Goal: Task Accomplishment & Management: Manage account settings

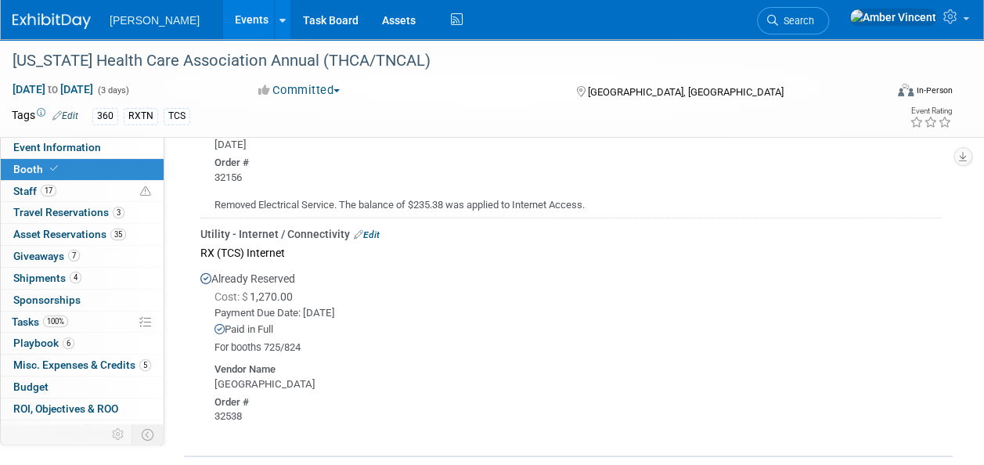
scroll to position [2395, 0]
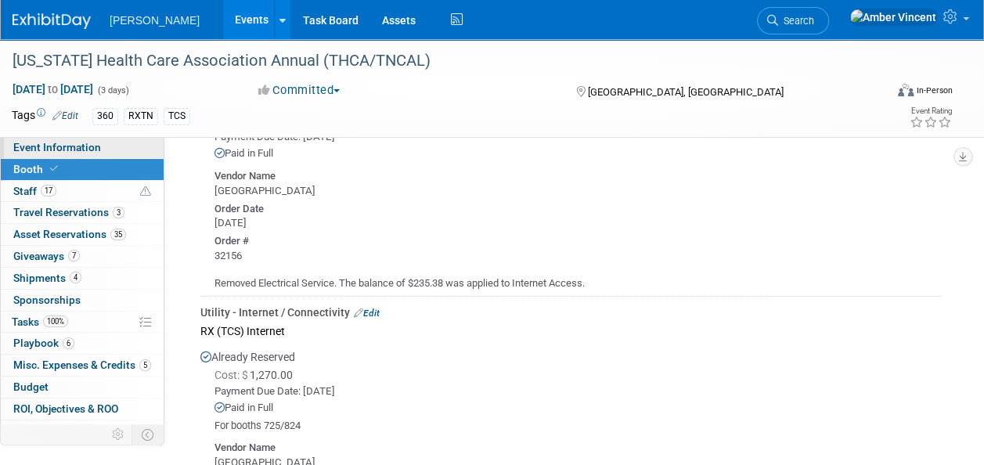
click at [63, 151] on span "Event Information" at bounding box center [57, 147] width 88 height 13
select select "Exhibitor"
select select "Yes"
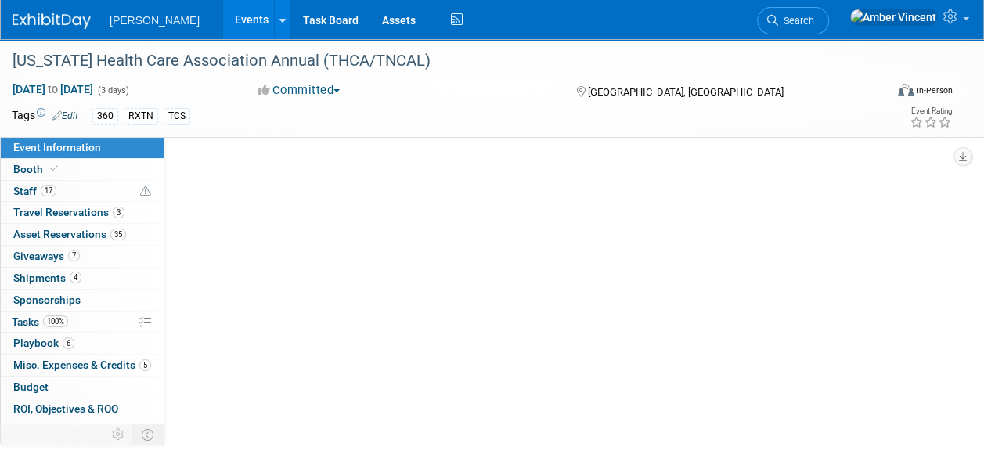
scroll to position [0, 0]
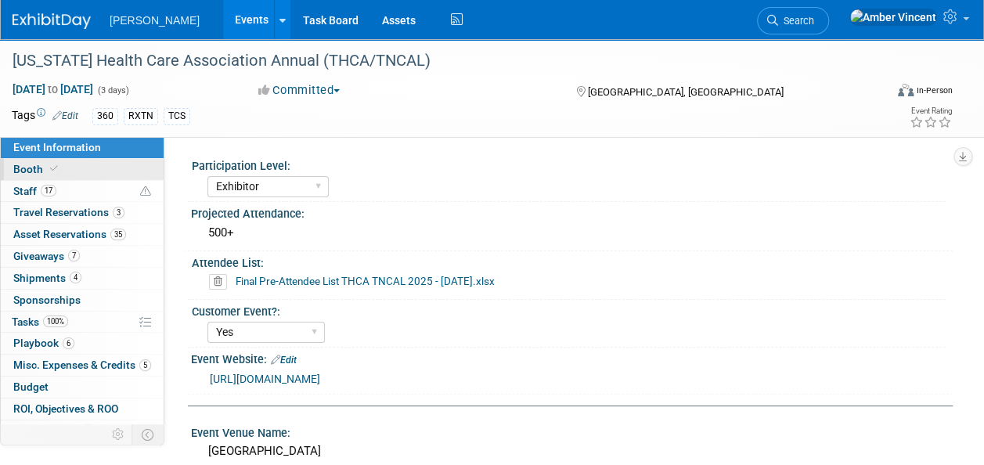
click at [75, 169] on link "Booth" at bounding box center [82, 169] width 163 height 21
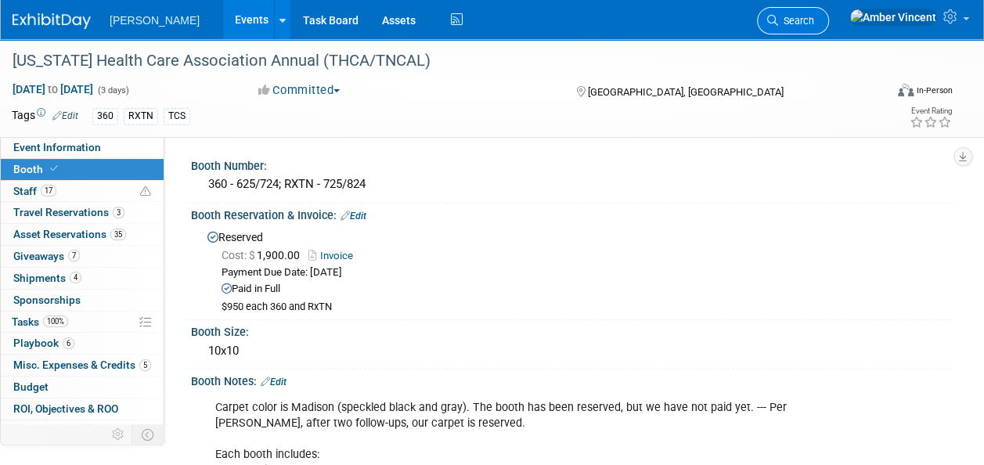
click at [829, 27] on link "Search" at bounding box center [793, 20] width 72 height 27
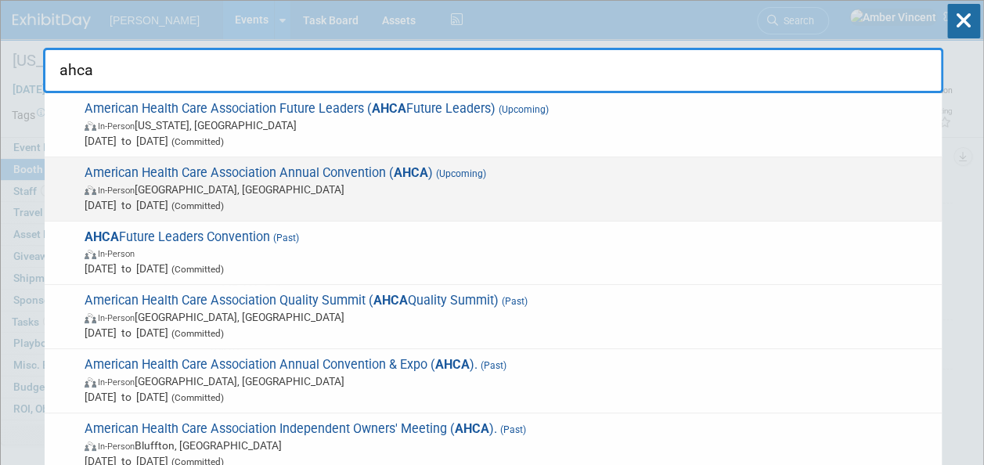
type input "ahca"
click at [481, 167] on span "American Health Care Association Annual Convention ( AHCA ) (Upcoming) In-Perso…" at bounding box center [507, 189] width 854 height 48
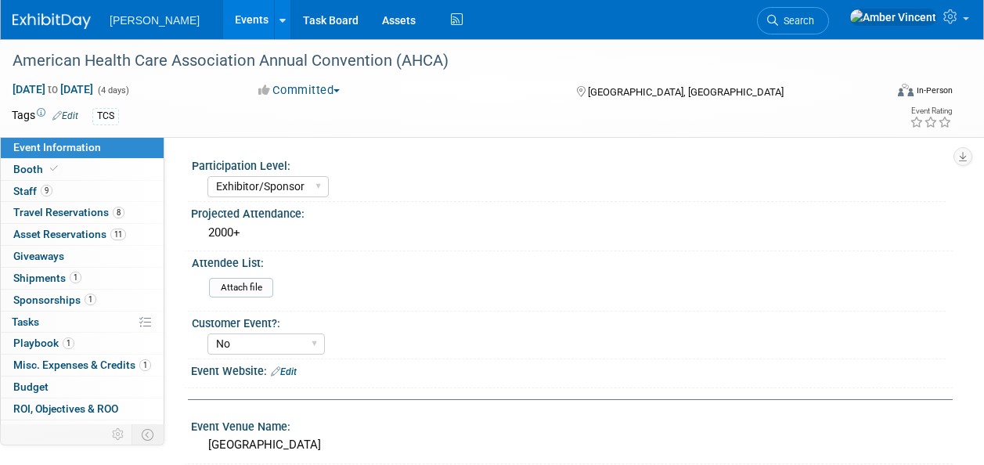
select select "Exhibitor/Sponsor"
select select "No"
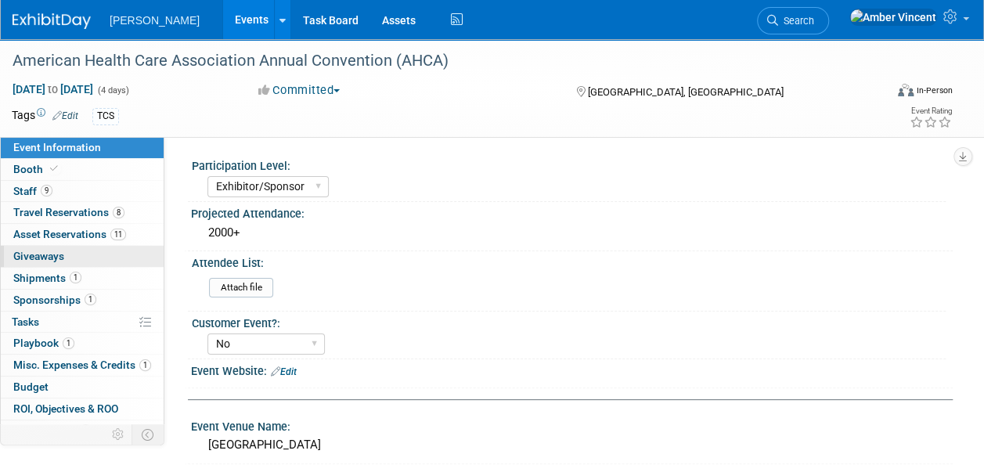
click at [56, 264] on link "0 Giveaways 0" at bounding box center [82, 256] width 163 height 21
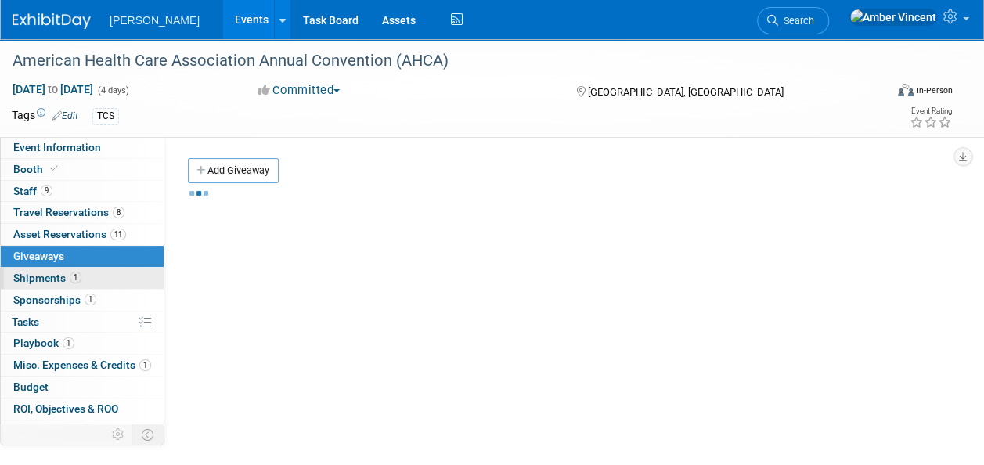
click at [61, 275] on span "Shipments 1" at bounding box center [47, 278] width 68 height 13
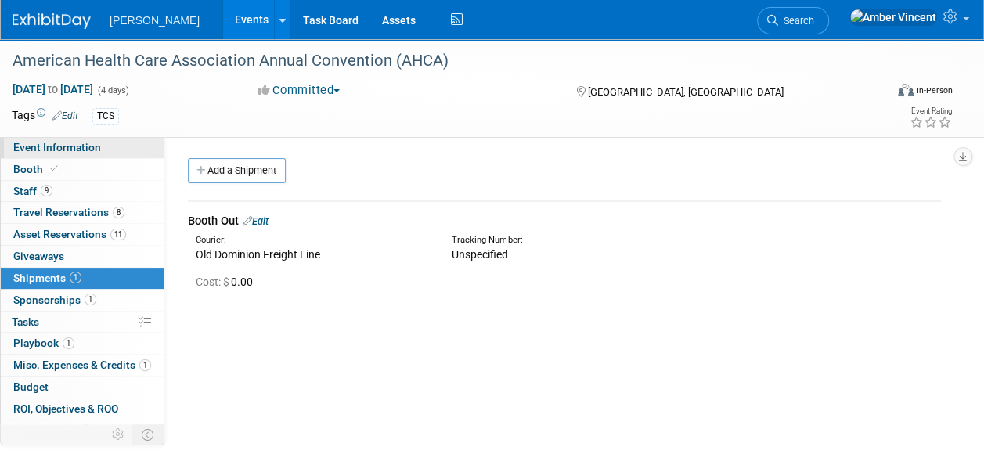
click at [42, 148] on span "Event Information" at bounding box center [57, 147] width 88 height 13
select select "Exhibitor/Sponsor"
select select "No"
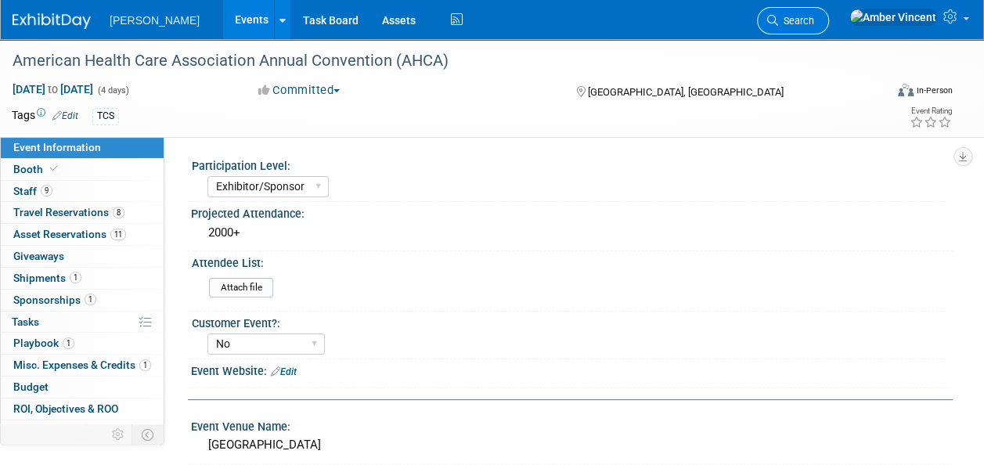
click at [814, 20] on span "Search" at bounding box center [796, 21] width 36 height 12
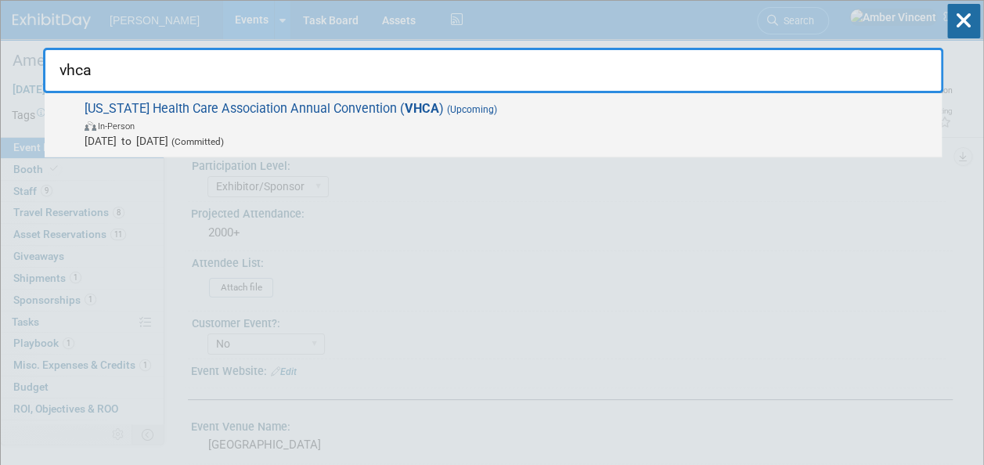
type input "vhca"
click at [513, 133] on span "Sep 16, 2025 to Sep 16, 2025 (Committed)" at bounding box center [509, 141] width 849 height 16
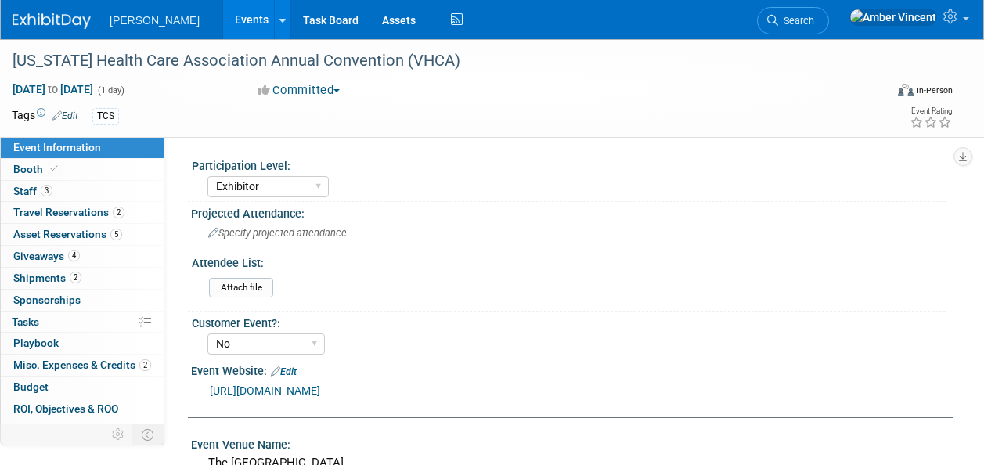
select select "Exhibitor"
select select "No"
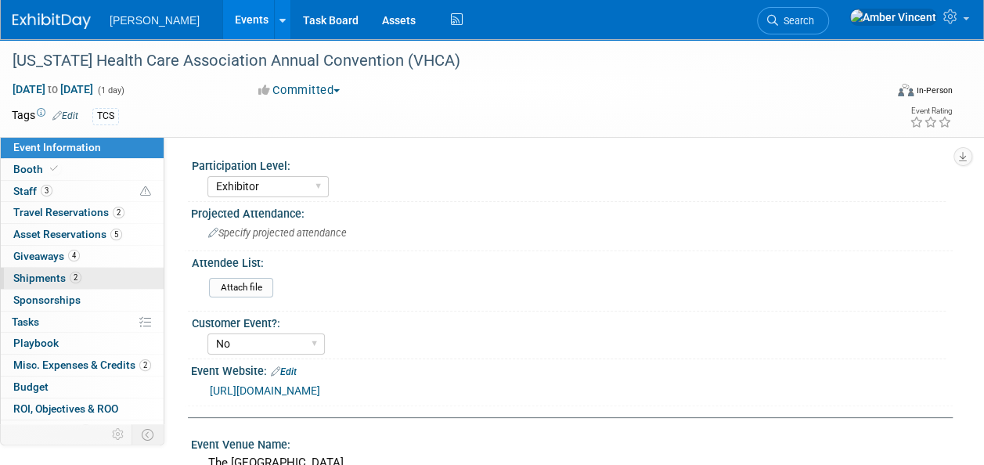
click at [58, 272] on span "Shipments 2" at bounding box center [47, 278] width 68 height 13
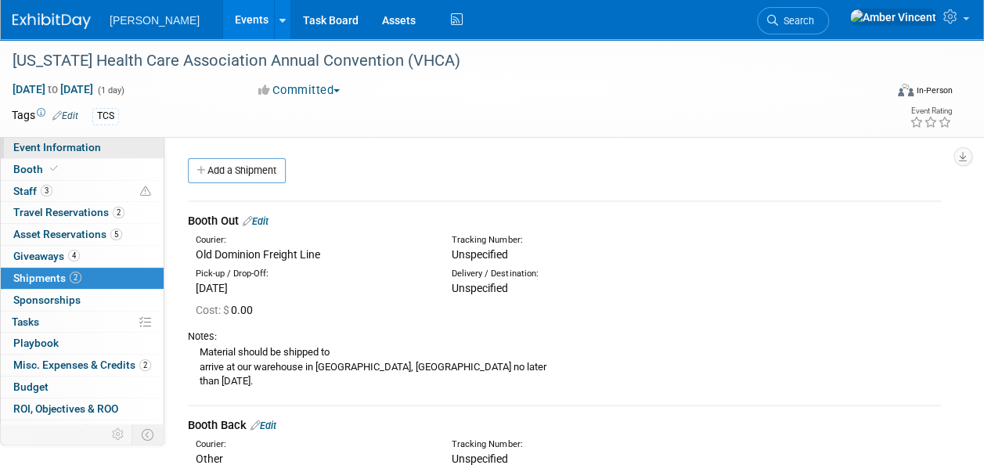
click at [39, 141] on span "Event Information" at bounding box center [57, 147] width 88 height 13
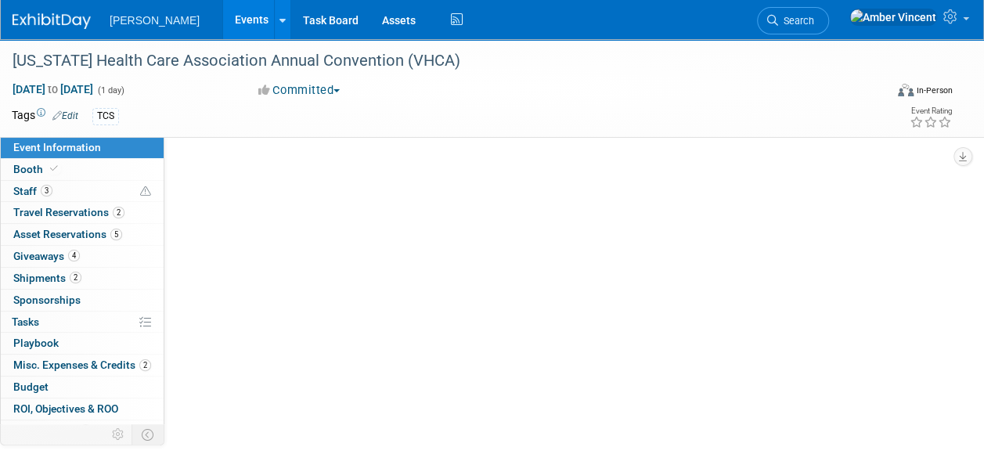
select select "Exhibitor"
select select "No"
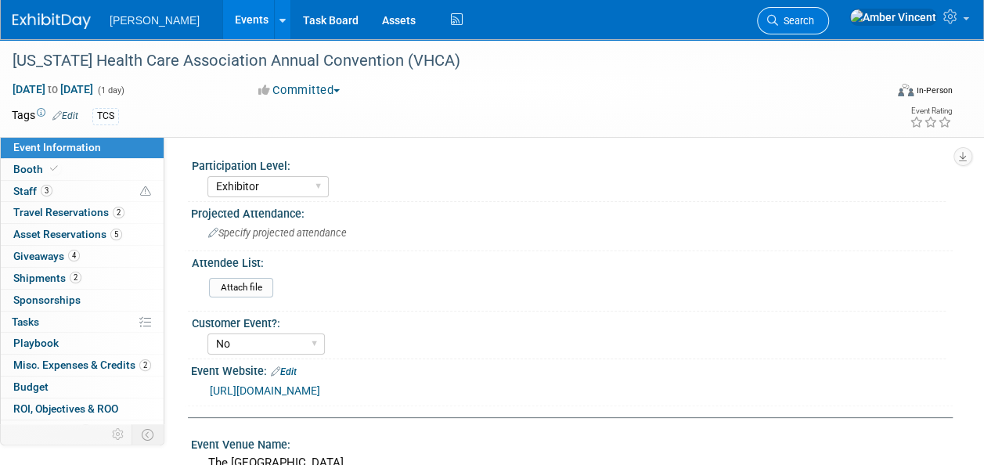
click at [814, 20] on span "Search" at bounding box center [796, 21] width 36 height 12
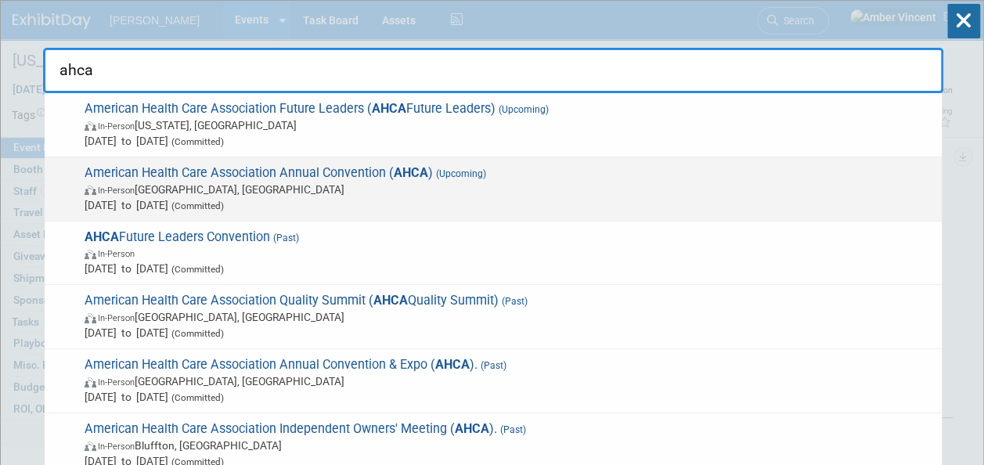
type input "ahca"
click at [387, 186] on span "In-Person Las Vegas, NV" at bounding box center [509, 190] width 849 height 16
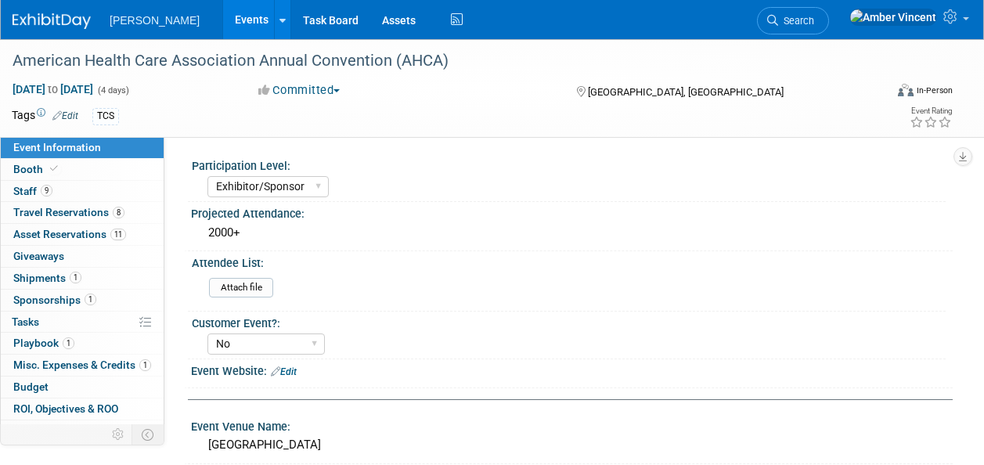
select select "Exhibitor/Sponsor"
select select "No"
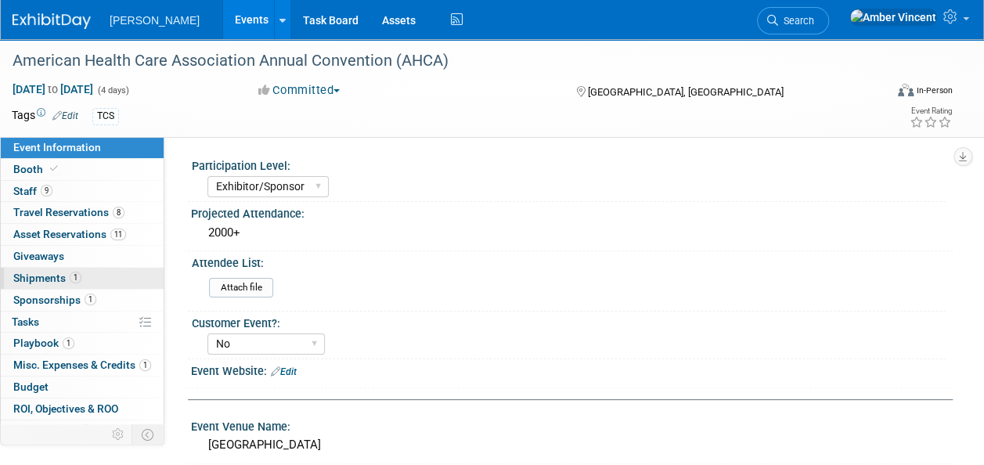
click at [56, 279] on span "Shipments 1" at bounding box center [47, 278] width 68 height 13
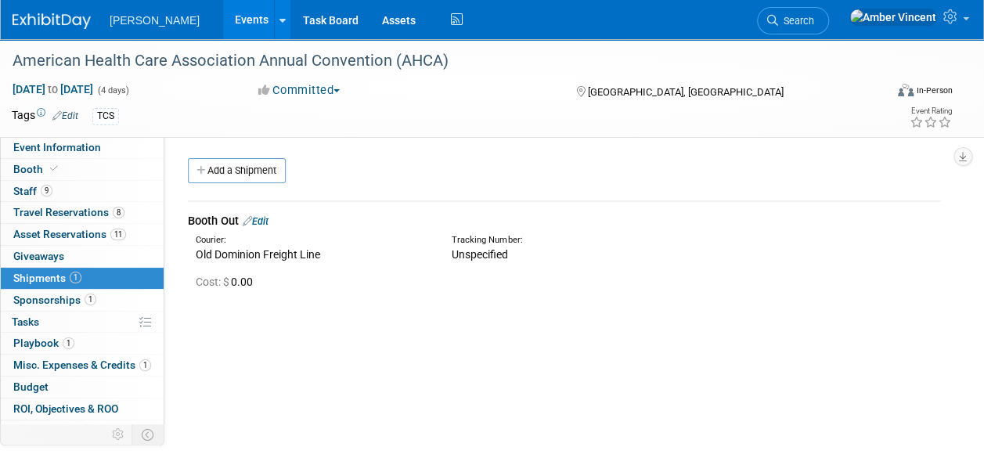
click at [268, 219] on link "Edit" at bounding box center [256, 221] width 26 height 12
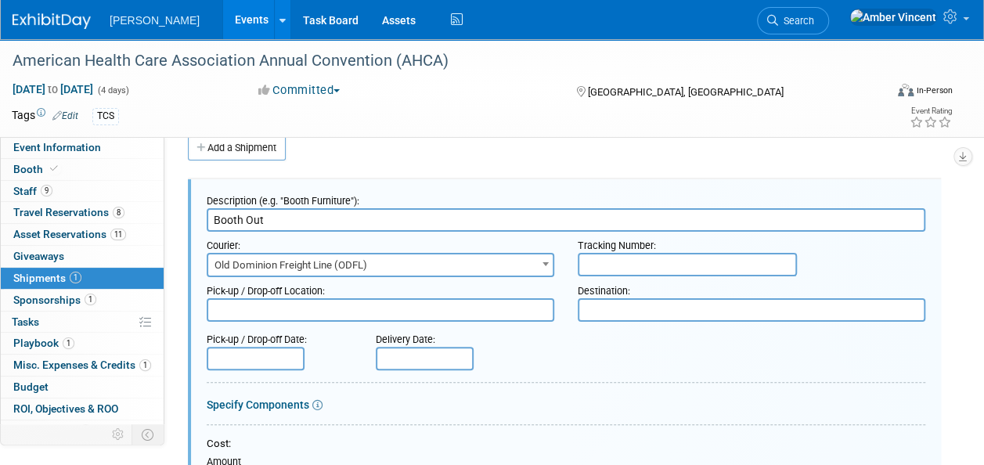
click at [283, 313] on textarea at bounding box center [380, 309] width 347 height 23
click at [367, 308] on textarea at bounding box center [380, 309] width 347 height 23
click at [259, 352] on input "text" at bounding box center [256, 358] width 98 height 23
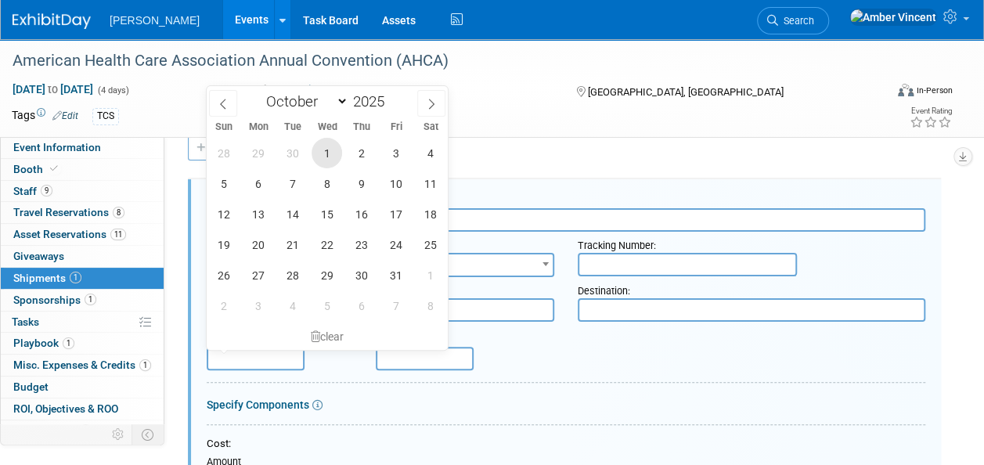
click at [327, 153] on span "1" at bounding box center [326, 153] width 31 height 31
type input "Oct 1, 2025"
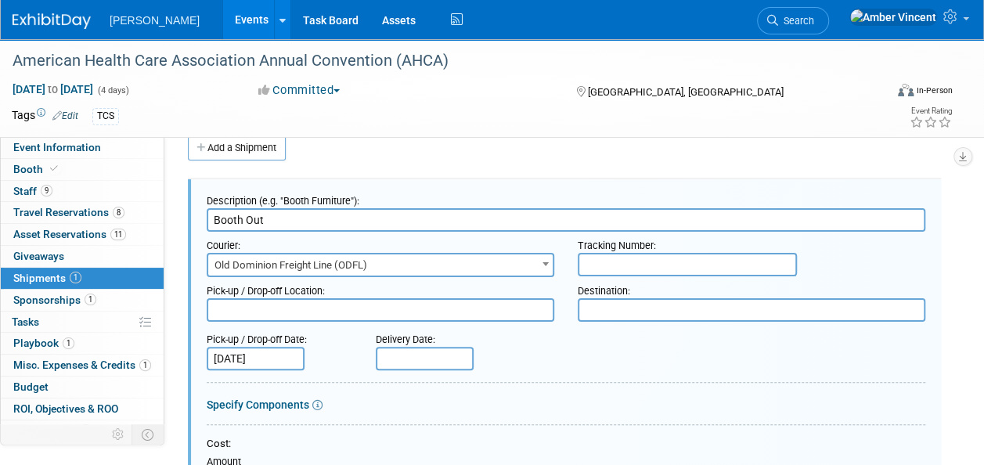
click at [354, 302] on textarea at bounding box center [380, 309] width 347 height 23
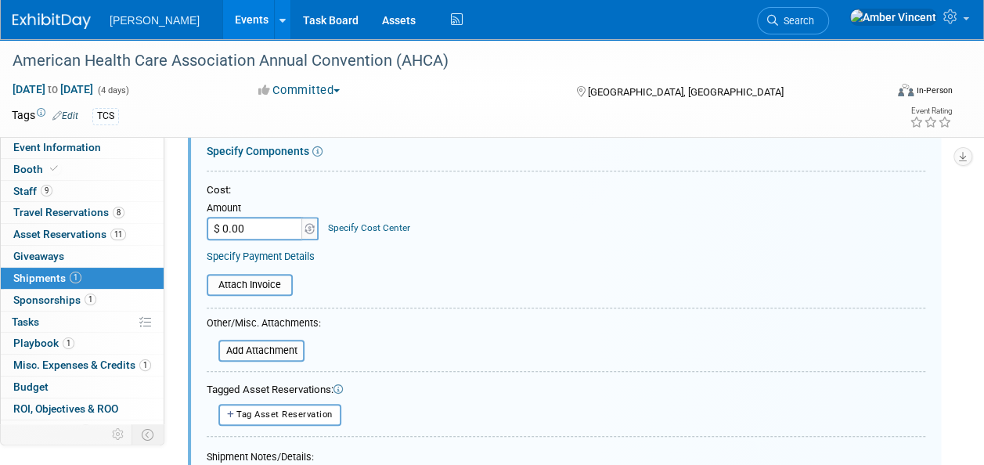
scroll to position [492, 0]
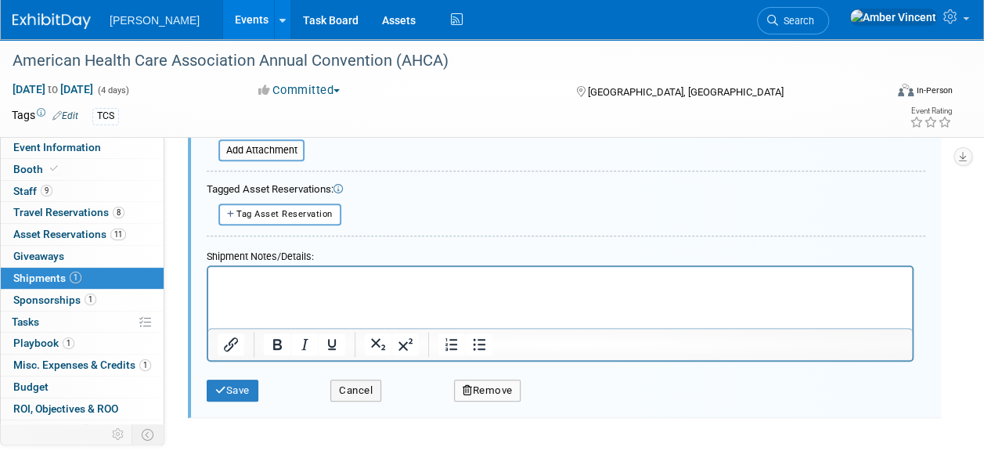
type textarea "355 Industrial Park Blvd Montgomery, AL 36117"
click at [263, 386] on div "Save" at bounding box center [257, 385] width 124 height 32
click at [255, 387] on button "Save" at bounding box center [233, 391] width 52 height 22
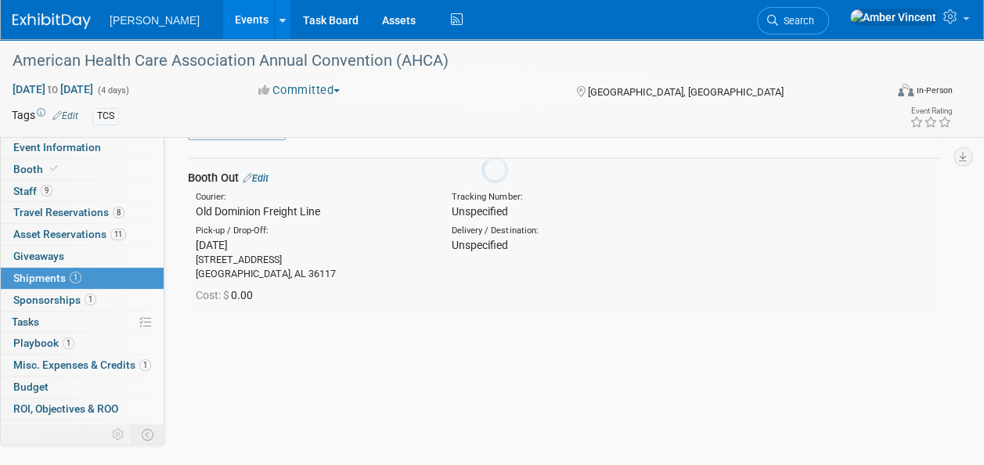
scroll to position [23, 0]
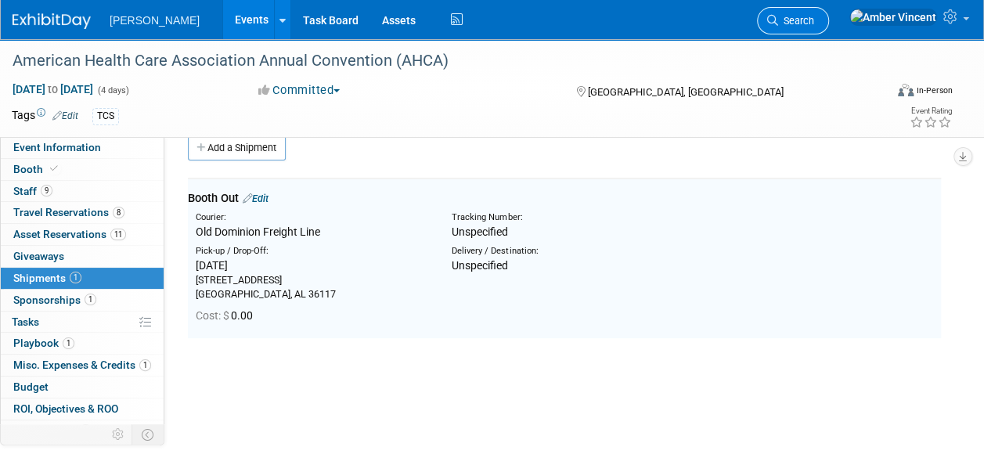
click at [829, 30] on link "Search" at bounding box center [793, 20] width 72 height 27
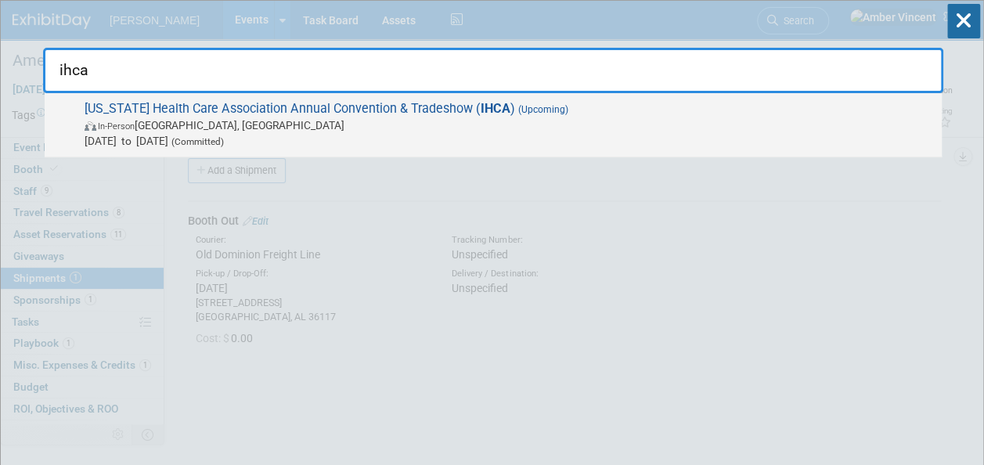
type input "ihca"
click at [651, 133] on span "Sep 22, 2025 to Sep 24, 2025 (Committed)" at bounding box center [509, 141] width 849 height 16
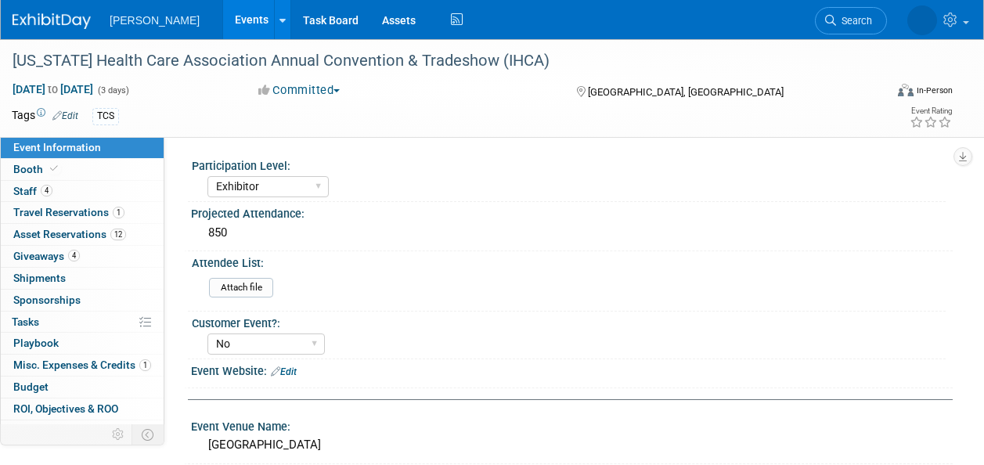
select select "Exhibitor"
select select "No"
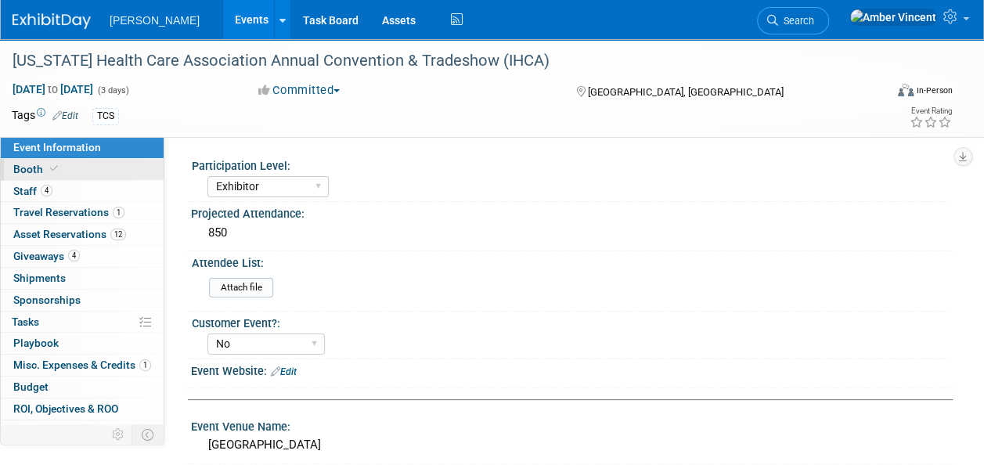
click at [30, 169] on span "Booth" at bounding box center [37, 169] width 48 height 13
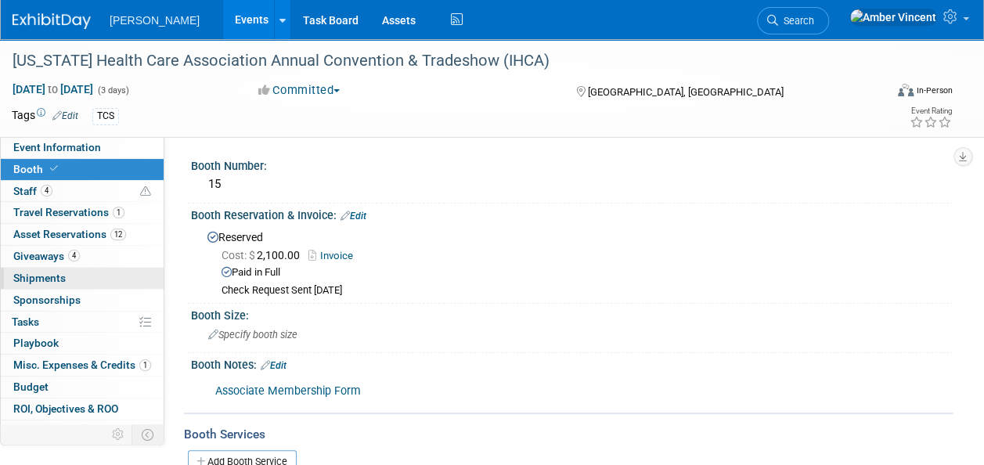
click at [56, 276] on span "Shipments 0" at bounding box center [39, 278] width 52 height 13
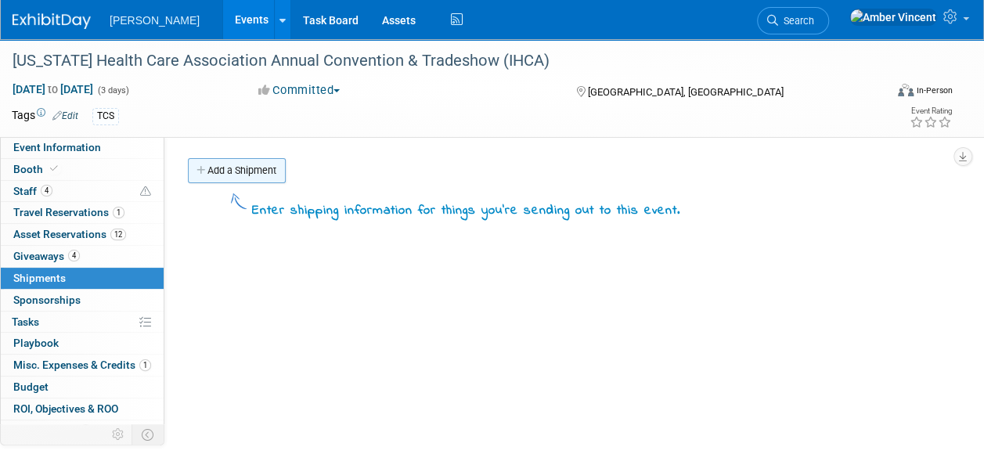
click at [260, 164] on link "Add a Shipment" at bounding box center [237, 170] width 98 height 25
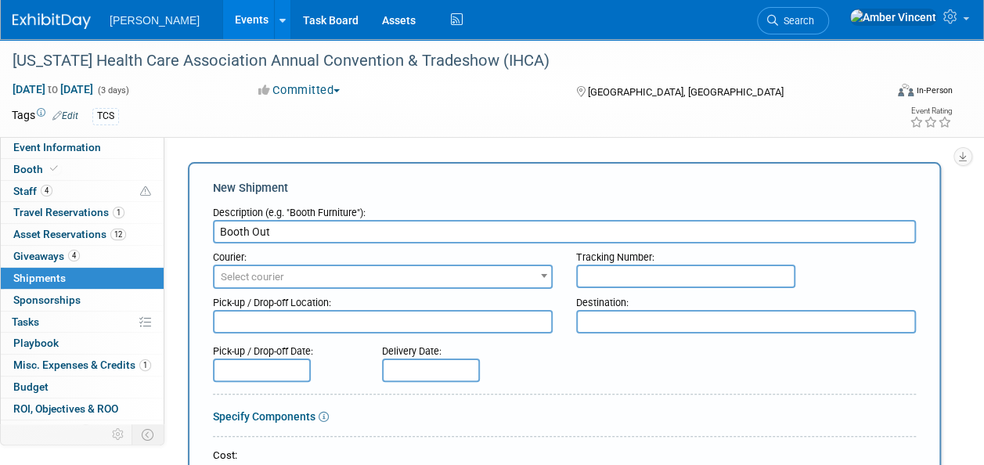
type input "Booth Out"
click at [268, 379] on input "text" at bounding box center [262, 369] width 98 height 23
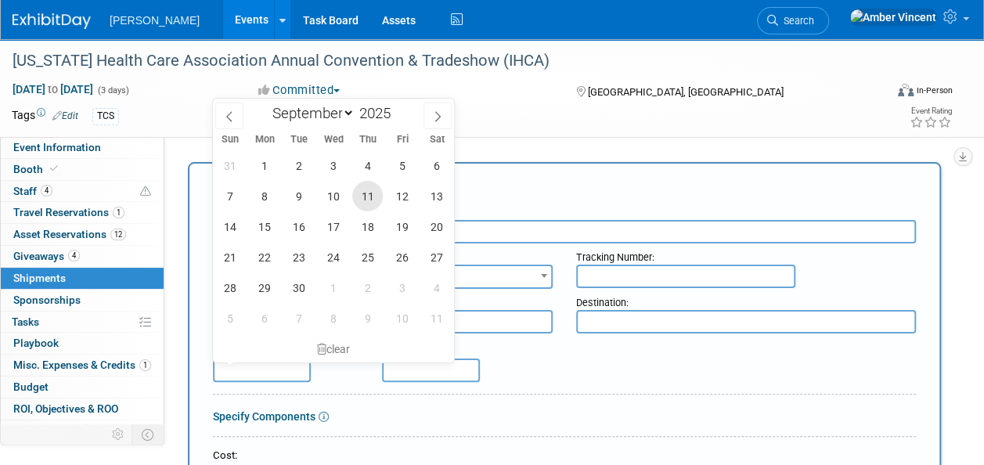
click at [380, 196] on span "11" at bounding box center [367, 196] width 31 height 31
type input "Sep 11, 2025"
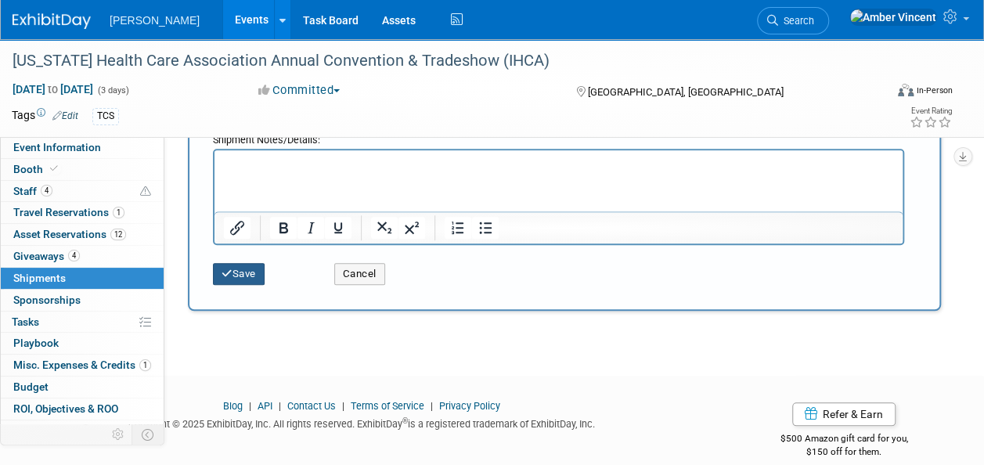
click at [243, 265] on button "Save" at bounding box center [239, 274] width 52 height 22
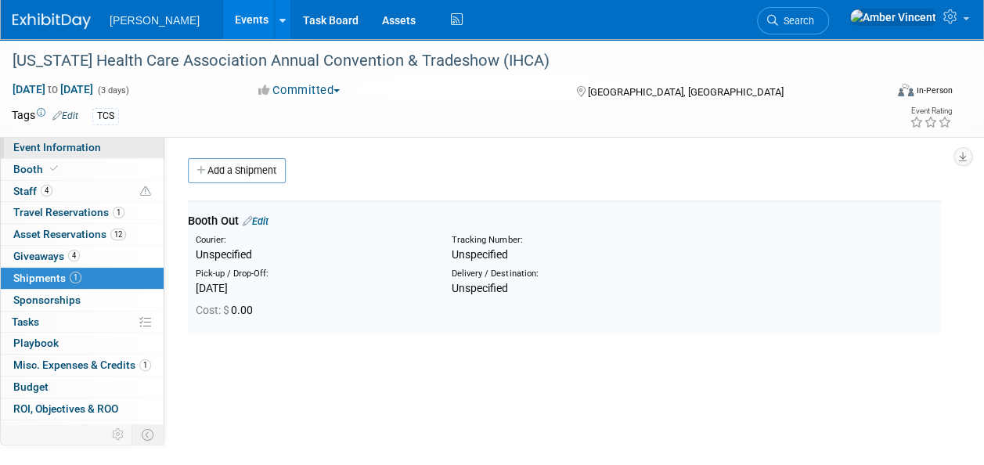
click at [74, 144] on span "Event Information" at bounding box center [57, 147] width 88 height 13
select select "Exhibitor"
select select "No"
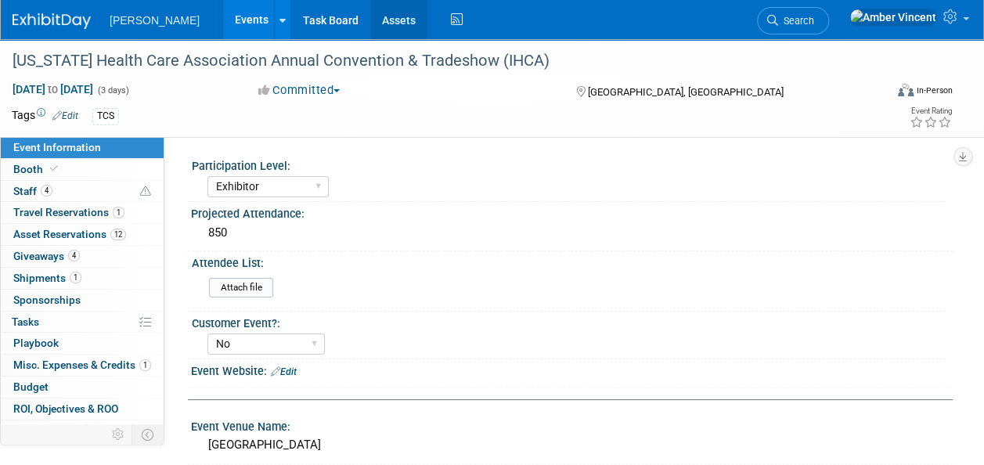
click at [370, 20] on link "Assets" at bounding box center [398, 19] width 57 height 39
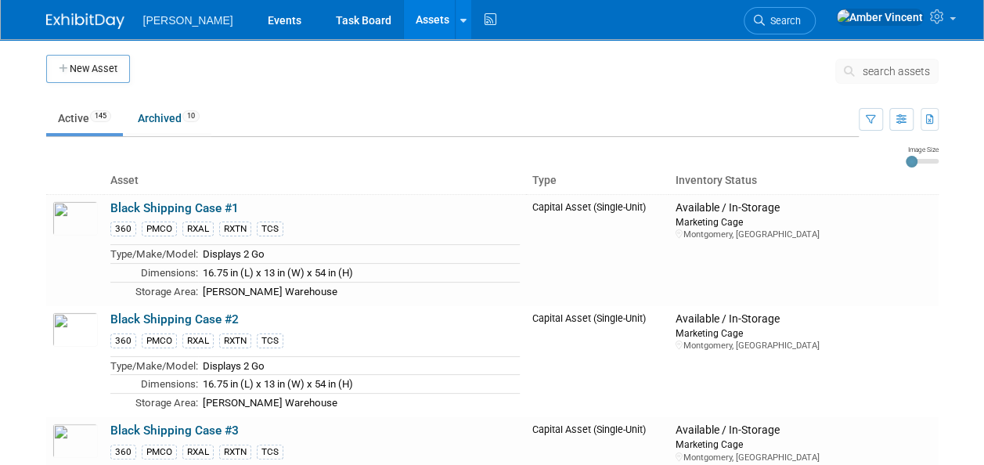
click at [887, 72] on span "search assets" at bounding box center [895, 71] width 67 height 13
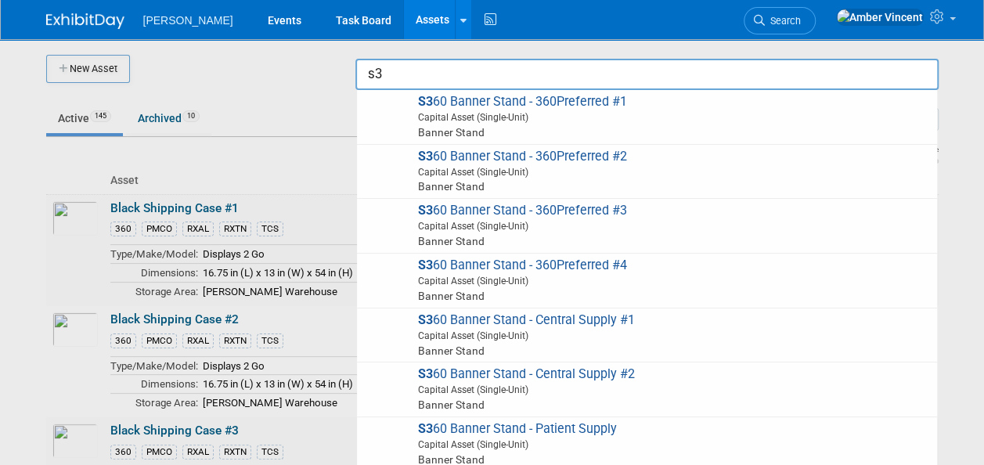
type input "s"
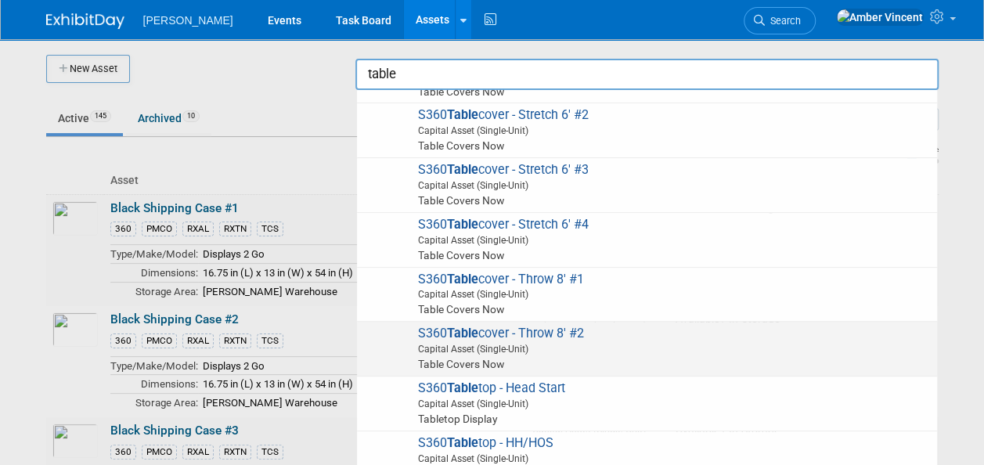
scroll to position [391, 0]
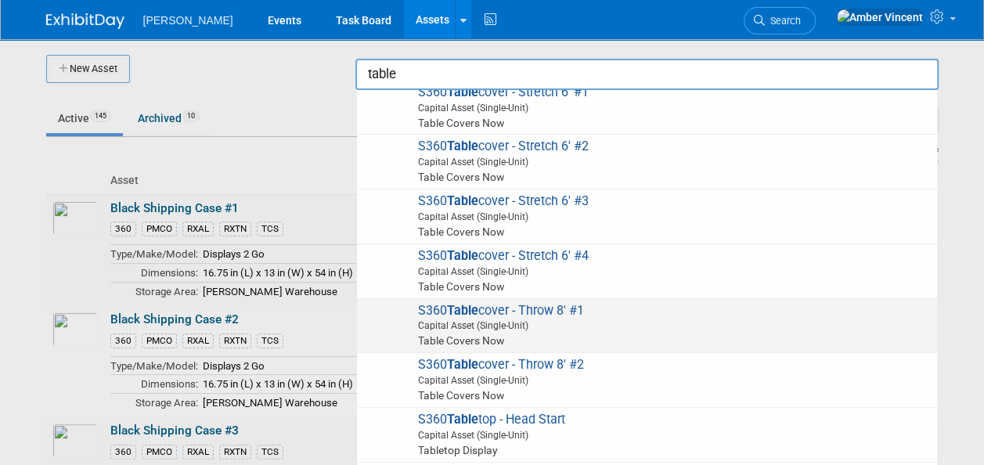
click at [502, 319] on span "Capital Asset (Single-Unit)" at bounding box center [649, 326] width 560 height 14
type input "S360 Tablecover - Throw 8&#39; #1"
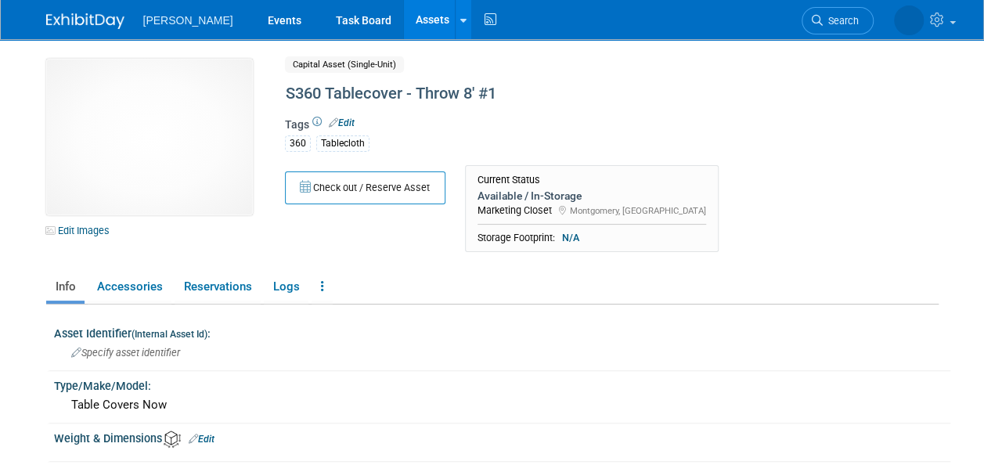
scroll to position [78, 0]
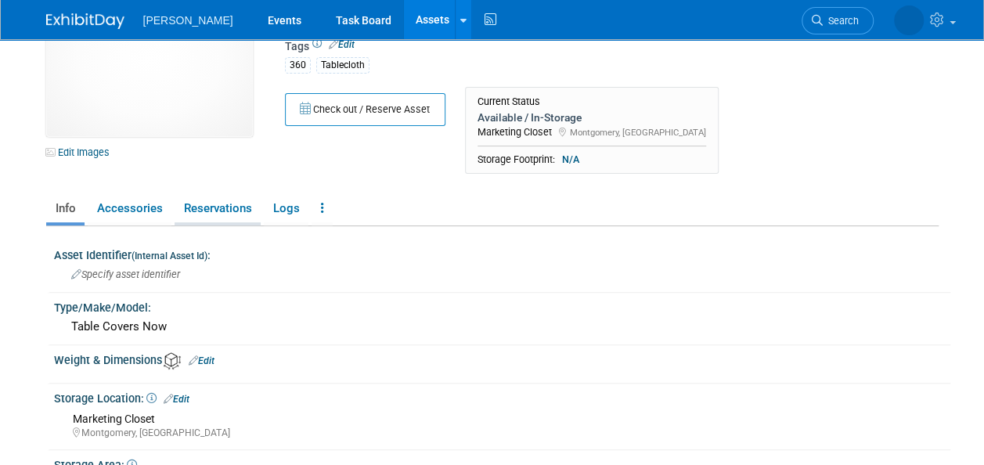
click at [194, 214] on link "Reservations" at bounding box center [218, 208] width 86 height 27
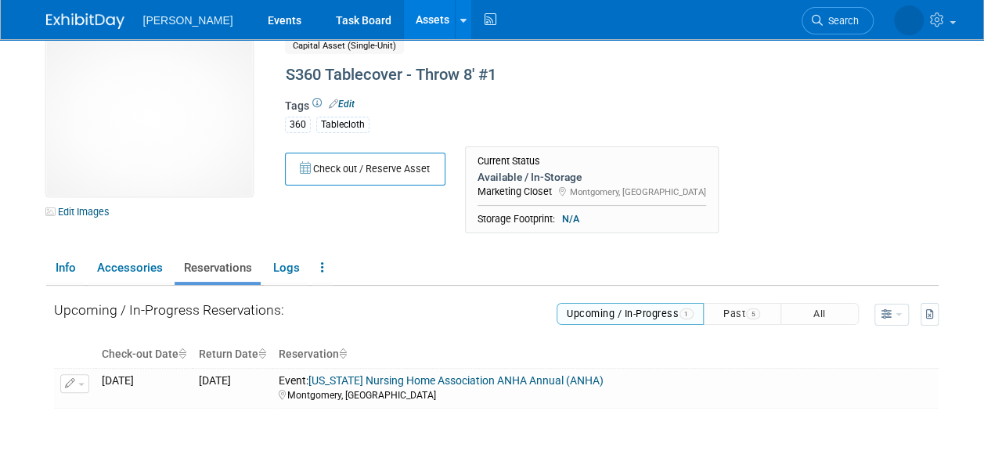
scroll to position [0, 0]
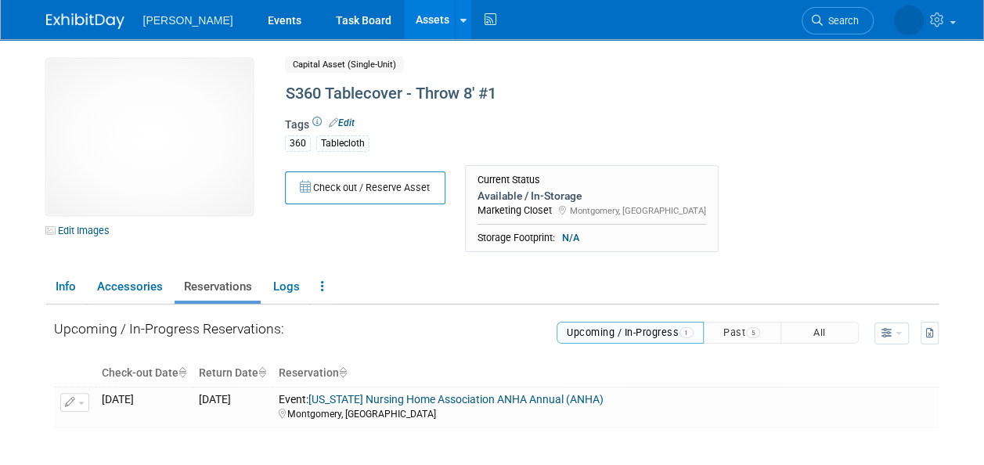
click at [404, 22] on link "Assets" at bounding box center [432, 19] width 57 height 39
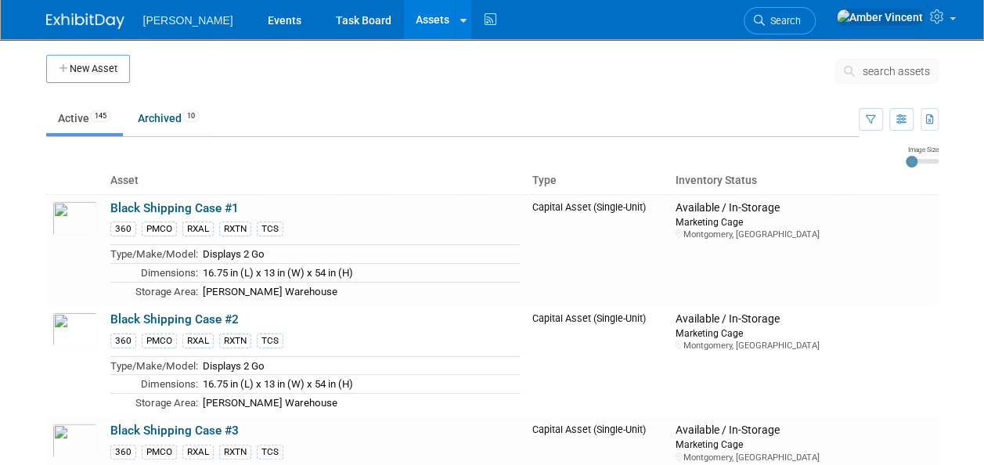
click at [887, 74] on span "search assets" at bounding box center [895, 71] width 67 height 13
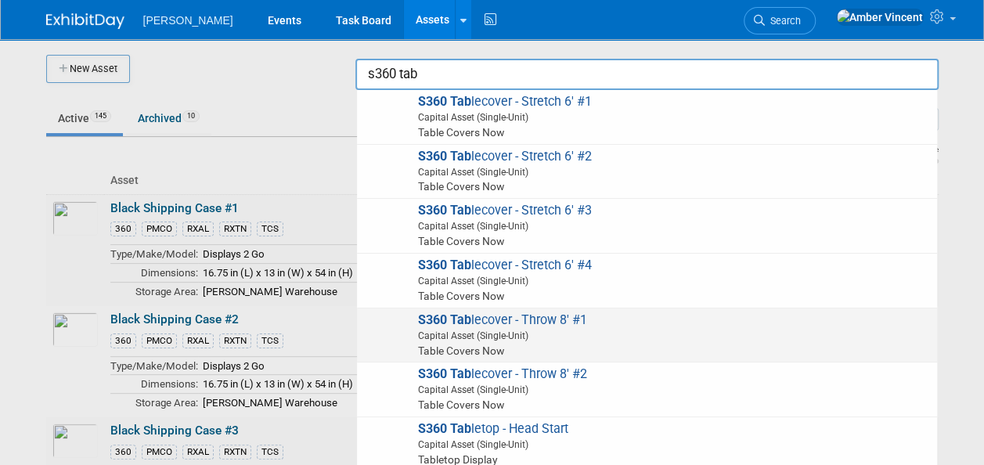
click at [534, 332] on span "Capital Asset (Single-Unit)" at bounding box center [649, 336] width 560 height 14
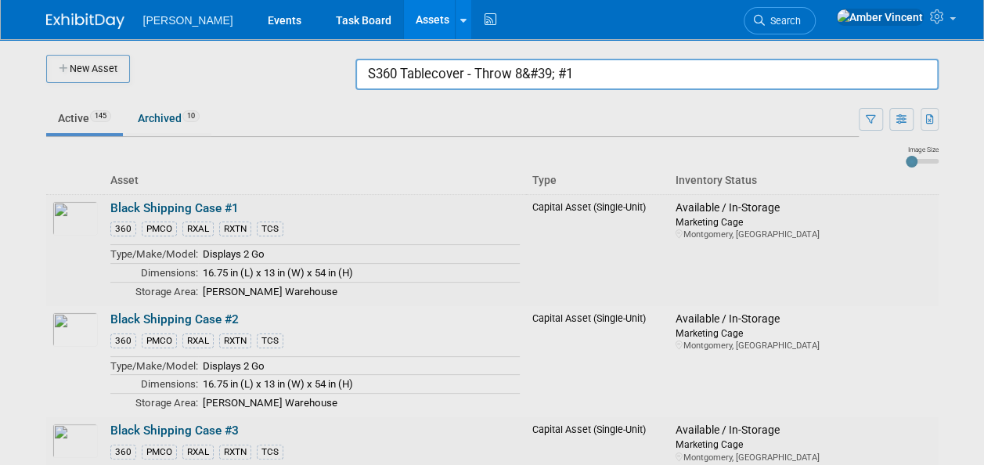
click at [661, 74] on input "S360 Tablecover - Throw 8&#39; #1" at bounding box center [646, 74] width 583 height 31
drag, startPoint x: 592, startPoint y: 79, endPoint x: 473, endPoint y: 72, distance: 120.0
click at [473, 72] on input "S360 Tablecover - Throw 8&#39; #1" at bounding box center [646, 74] width 583 height 31
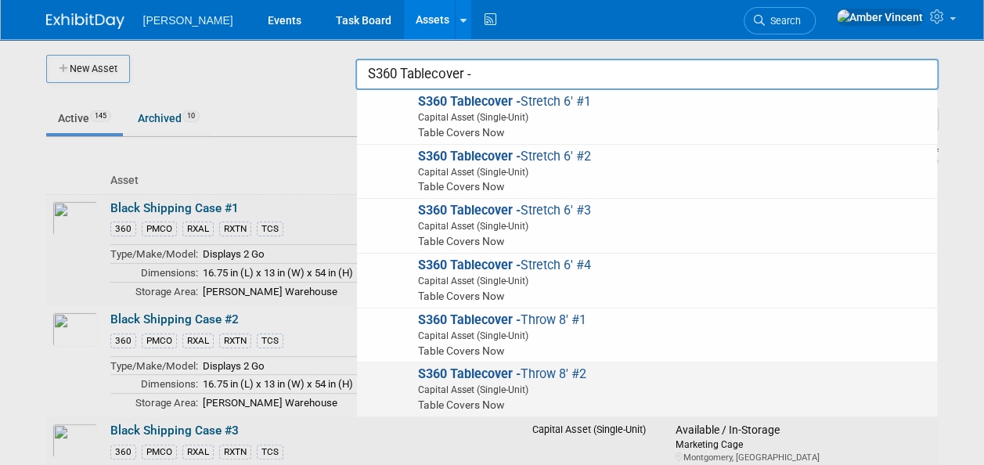
click at [503, 391] on span "Capital Asset (Single-Unit)" at bounding box center [649, 390] width 560 height 14
type input "S360 Tablecover - Throw 8&#39; #2"
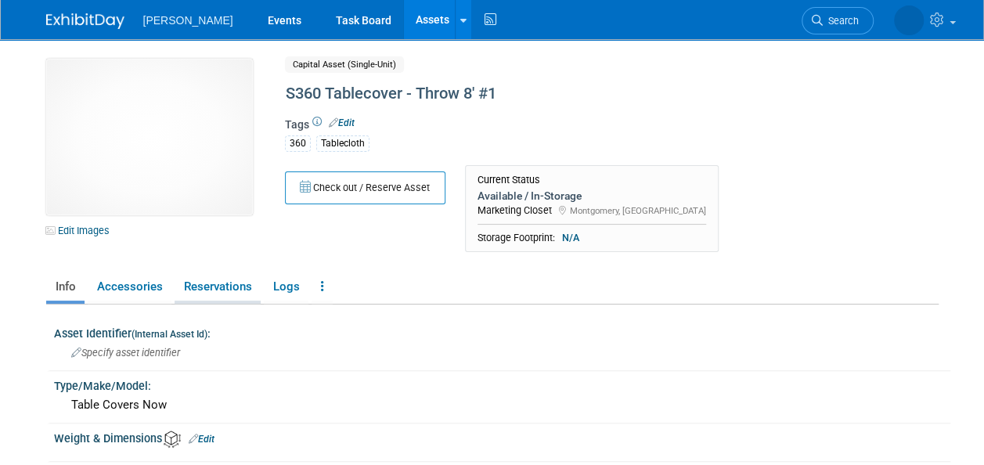
click at [232, 291] on link "Reservations" at bounding box center [218, 286] width 86 height 27
click at [221, 291] on link "Reservations" at bounding box center [218, 286] width 86 height 27
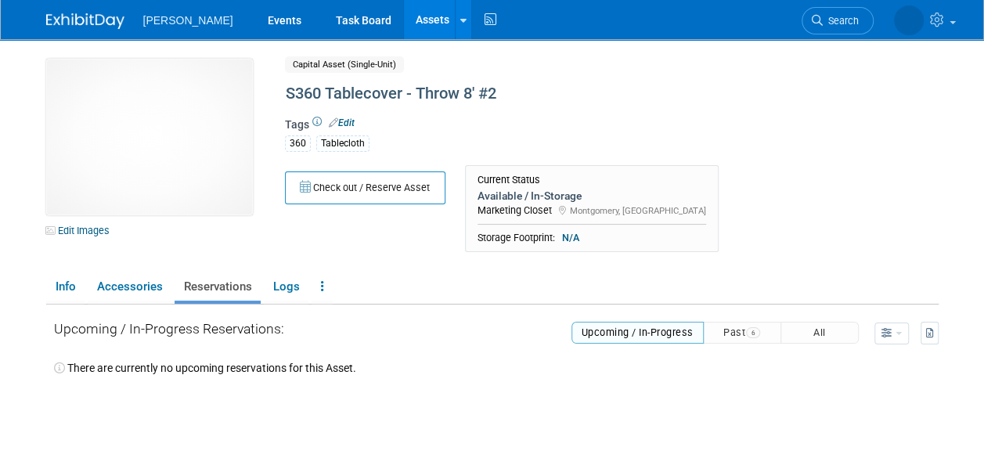
click at [404, 16] on link "Assets" at bounding box center [432, 19] width 57 height 39
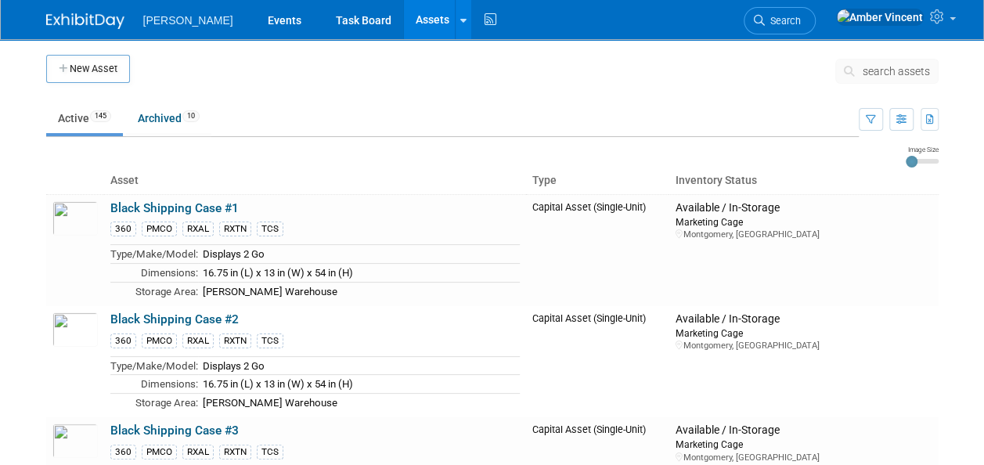
click at [886, 70] on span "search assets" at bounding box center [895, 71] width 67 height 13
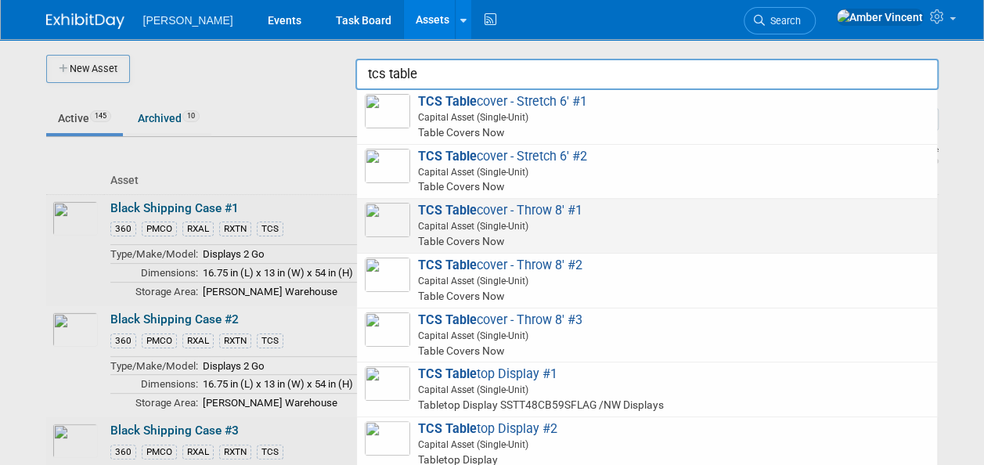
click at [540, 230] on span "Capital Asset (Single-Unit)" at bounding box center [649, 226] width 560 height 14
type input "TCS Tablecover - Throw 8&#39; #1"
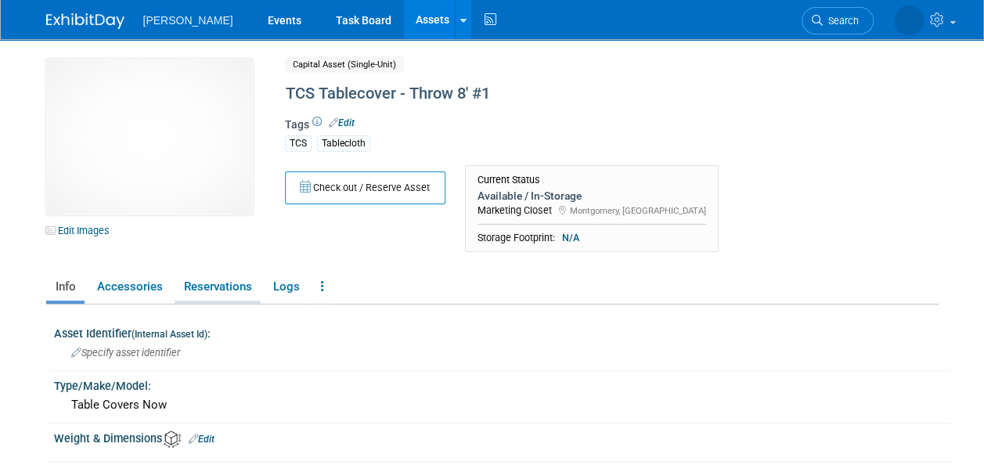
click at [229, 283] on link "Reservations" at bounding box center [218, 286] width 86 height 27
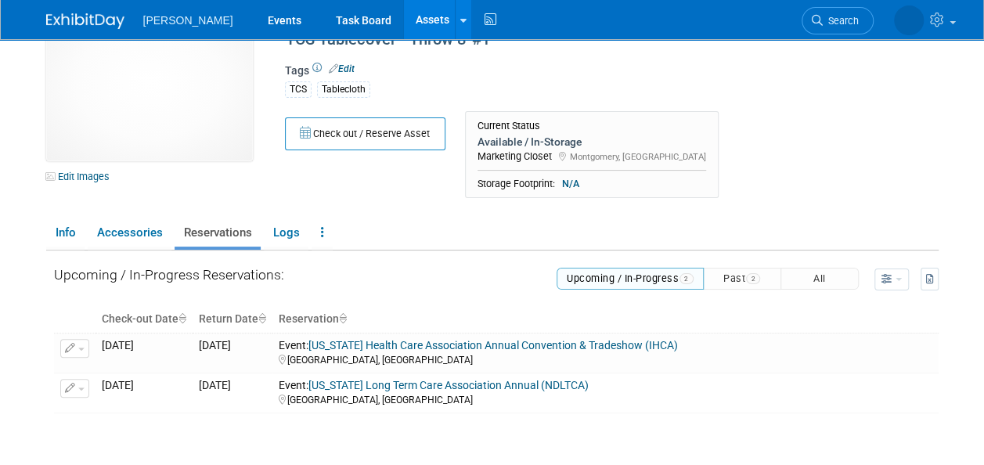
scroll to position [78, 0]
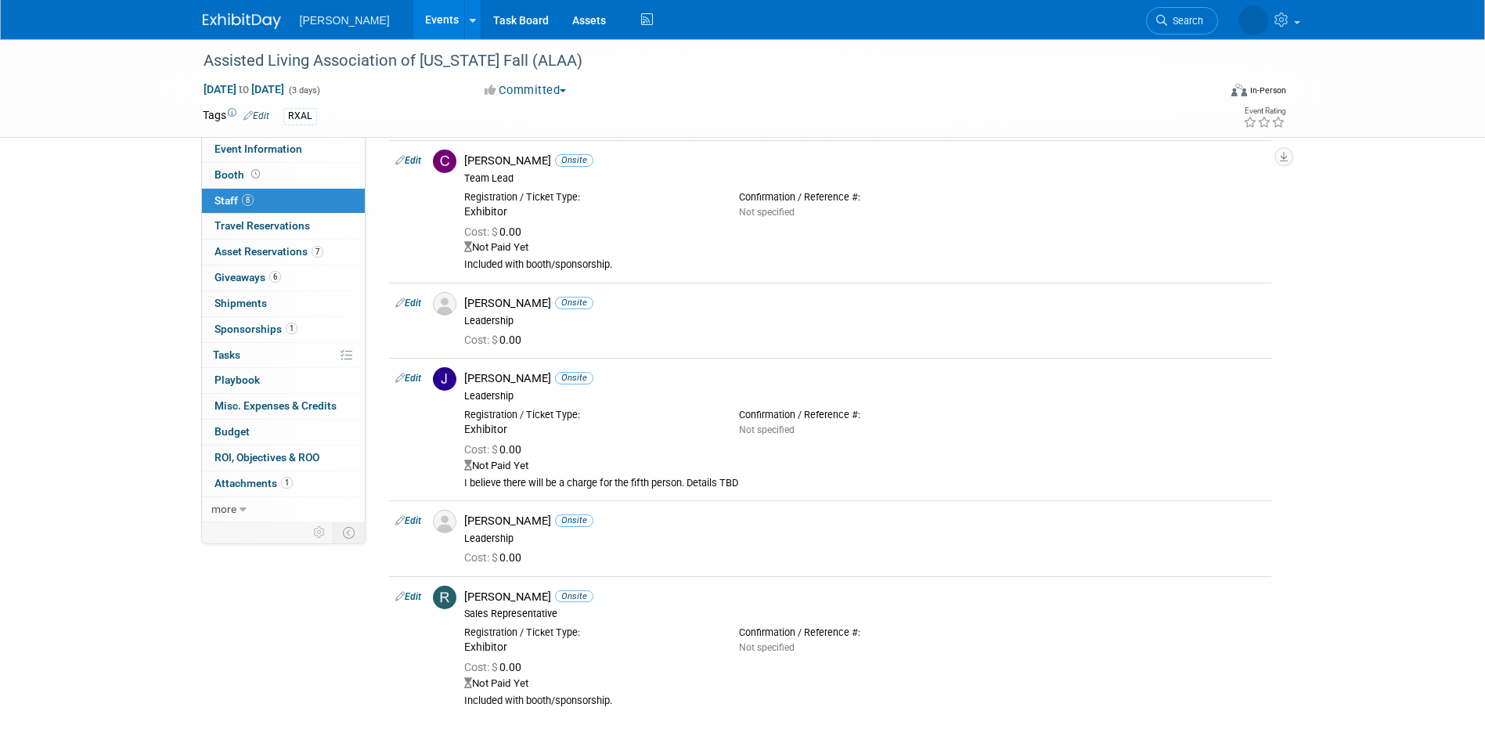
scroll to position [419, 0]
